Goal: Information Seeking & Learning: Find specific fact

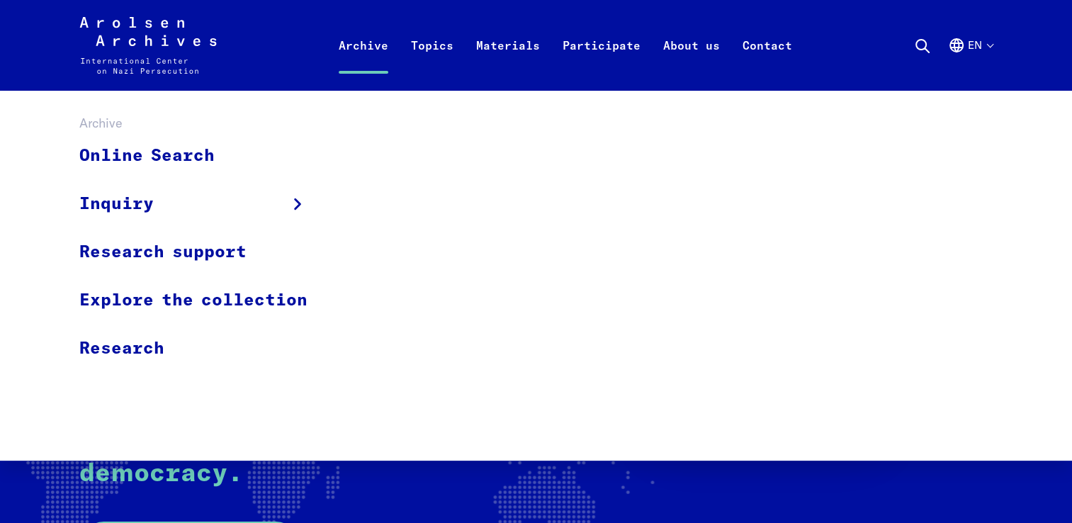
click at [214, 132] on div "Online Search Inquiry Inquiry form Research support Explore the collection Rese…" at bounding box center [536, 276] width 1072 height 370
click at [203, 147] on link "Online Search" at bounding box center [202, 156] width 247 height 47
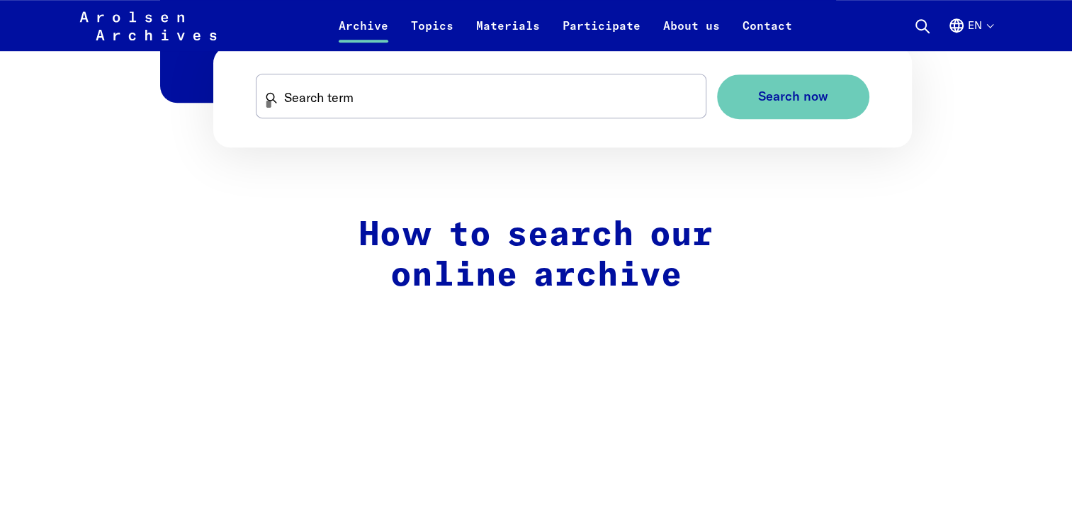
scroll to position [713, 0]
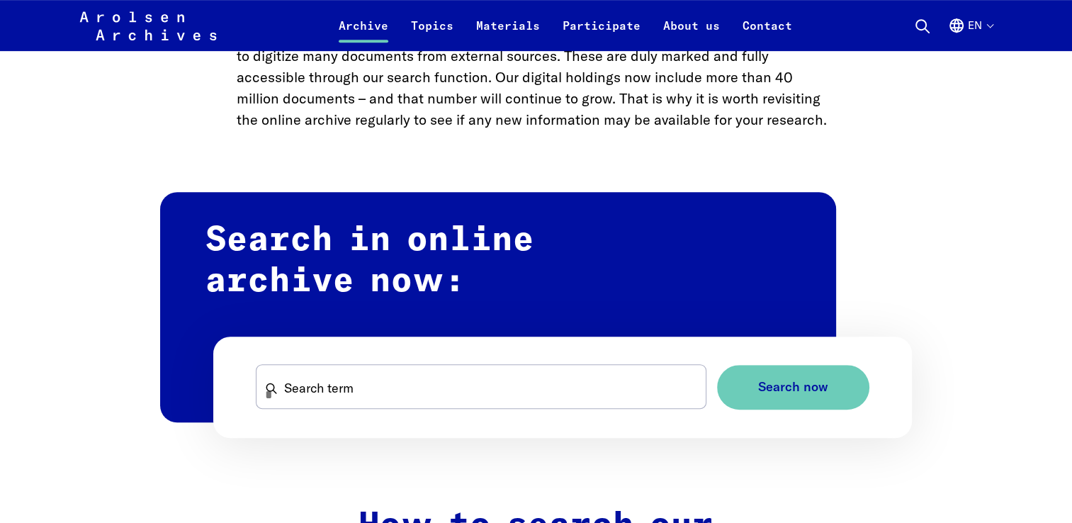
click at [556, 351] on form "Search term Search now" at bounding box center [562, 387] width 699 height 101
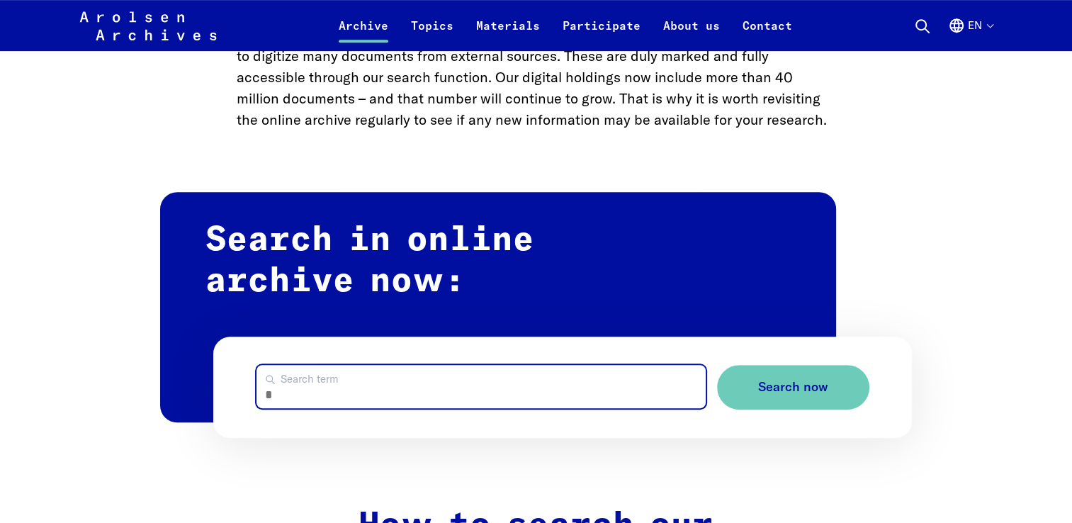
click at [544, 390] on input "Search term" at bounding box center [481, 386] width 449 height 43
type input "*********"
click at [717, 365] on button "Search now" at bounding box center [793, 387] width 152 height 45
